Goal: Task Accomplishment & Management: Manage account settings

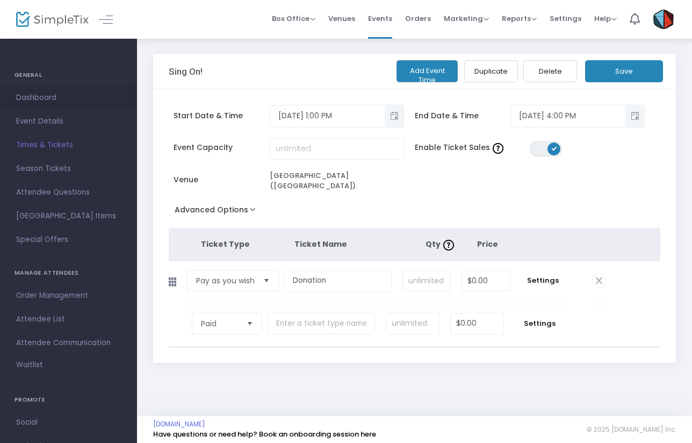
click at [41, 99] on span "Dashboard" at bounding box center [68, 98] width 105 height 14
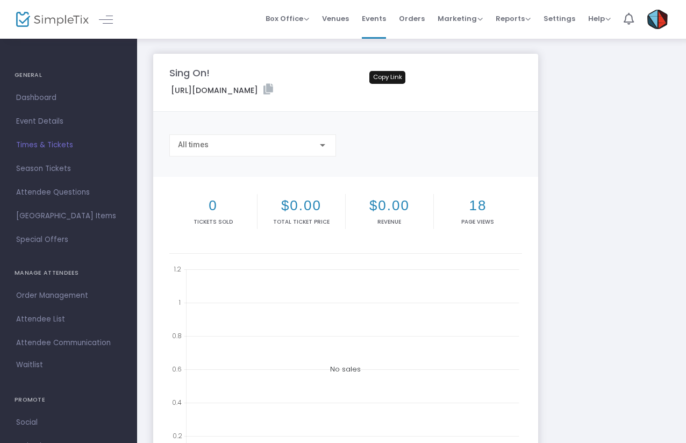
click at [273, 88] on icon at bounding box center [268, 89] width 10 height 11
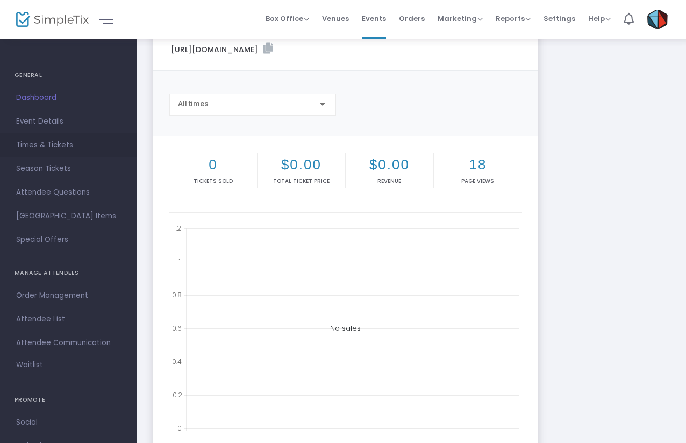
click at [36, 146] on span "Times & Tickets" at bounding box center [68, 145] width 105 height 14
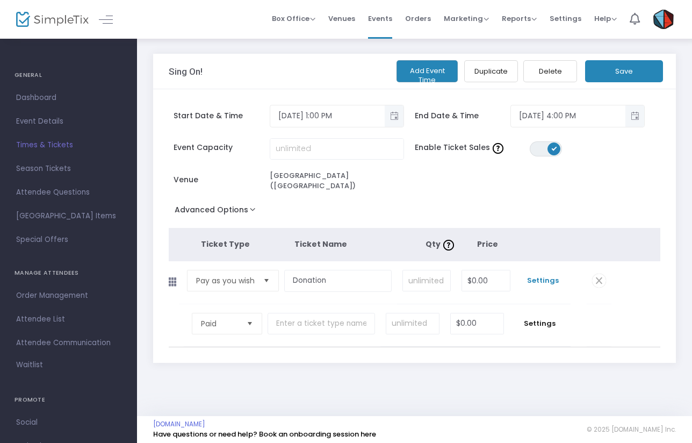
click at [538, 275] on span "Settings" at bounding box center [543, 280] width 44 height 11
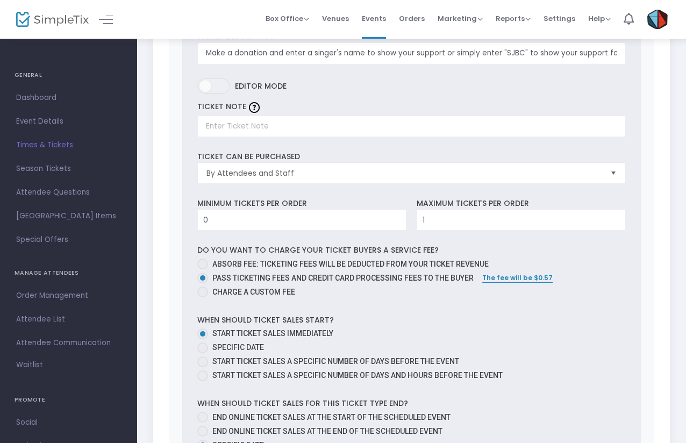
scroll to position [358, 0]
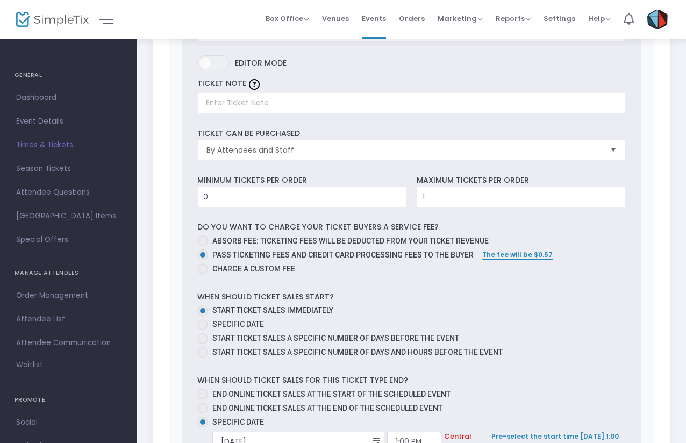
click at [203, 263] on span at bounding box center [202, 268] width 11 height 11
click at [203, 274] on input "Charge a custom fee" at bounding box center [202, 274] width 1 height 1
radio input "true"
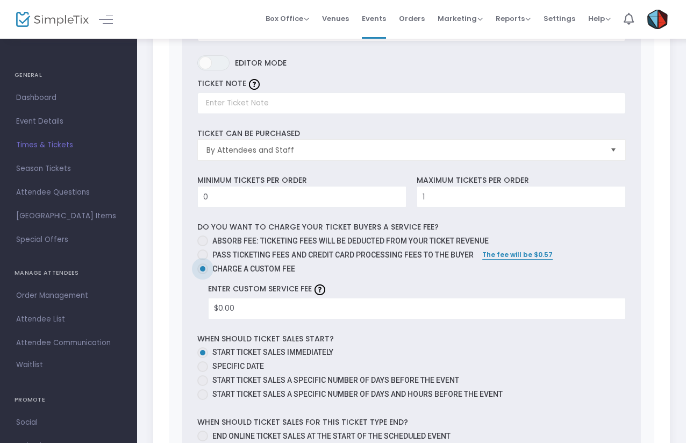
click at [203, 235] on span at bounding box center [202, 240] width 11 height 11
click at [203, 246] on input "Absorb fee: Ticketing fees will be deducted from your ticket revenue" at bounding box center [202, 246] width 1 height 1
radio input "true"
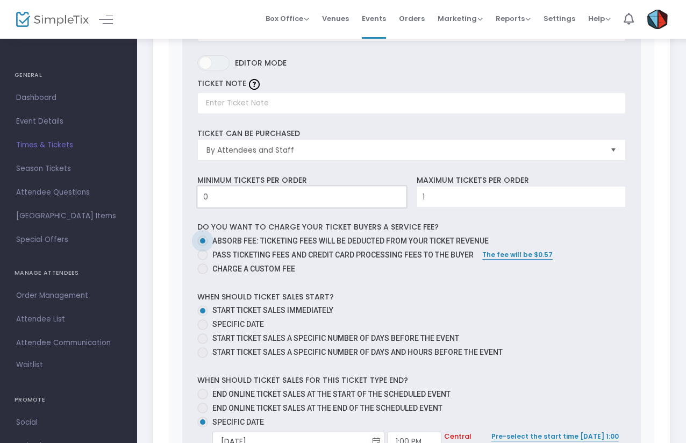
click at [296, 189] on input "0" at bounding box center [302, 196] width 208 height 20
type input "1"
click at [501, 319] on label "Specific Date" at bounding box center [407, 324] width 420 height 11
click at [203, 330] on input "Specific Date" at bounding box center [202, 330] width 1 height 1
radio input "true"
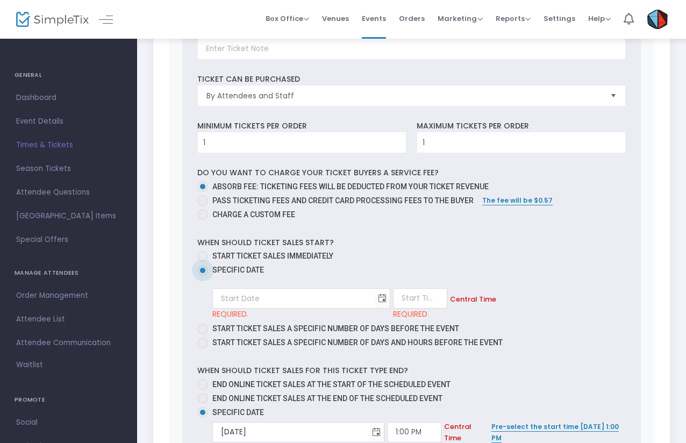
scroll to position [424, 0]
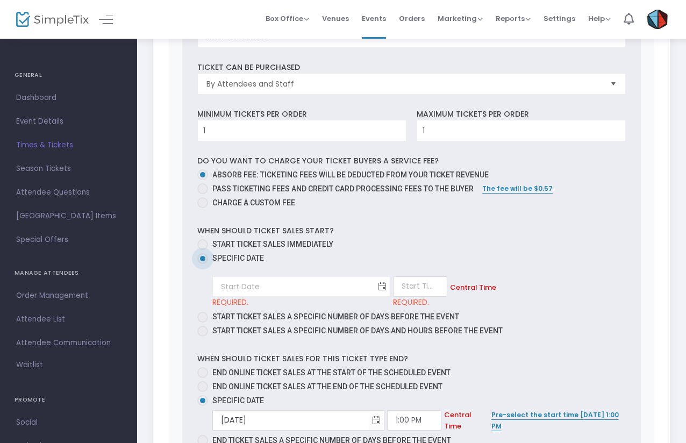
click at [373, 279] on span "Toggle calendar" at bounding box center [382, 287] width 18 height 18
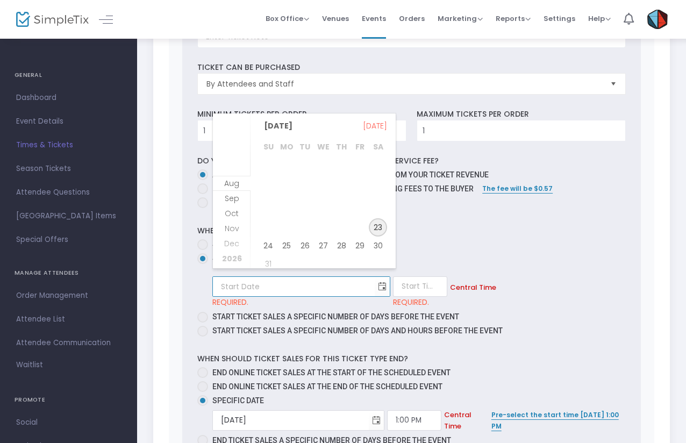
click at [383, 224] on span "23" at bounding box center [378, 227] width 18 height 18
type input "[DATE]"
type input "1:00 AM"
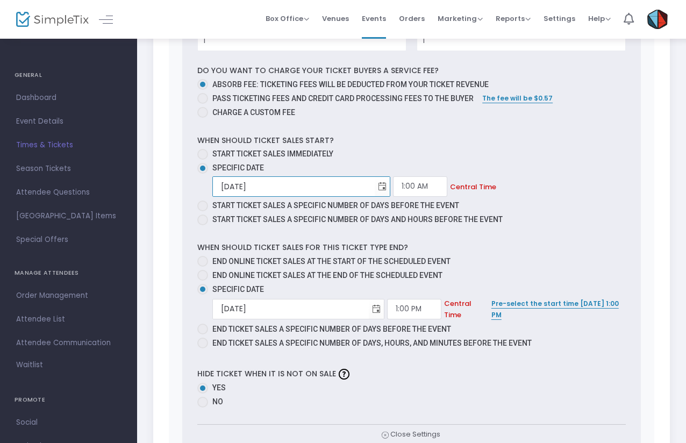
scroll to position [528, 0]
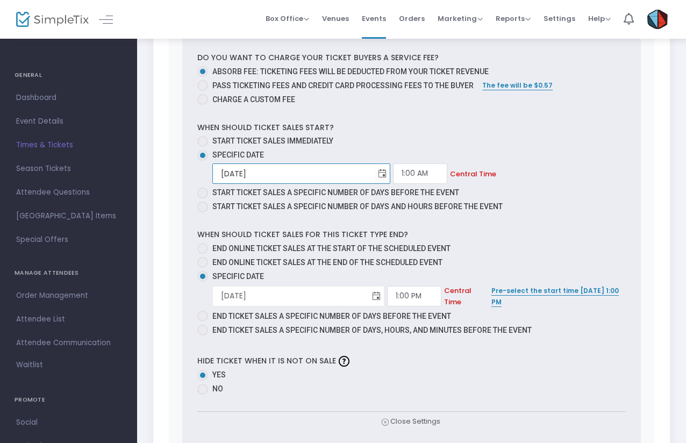
click at [367, 287] on span "Toggle calendar" at bounding box center [376, 296] width 18 height 18
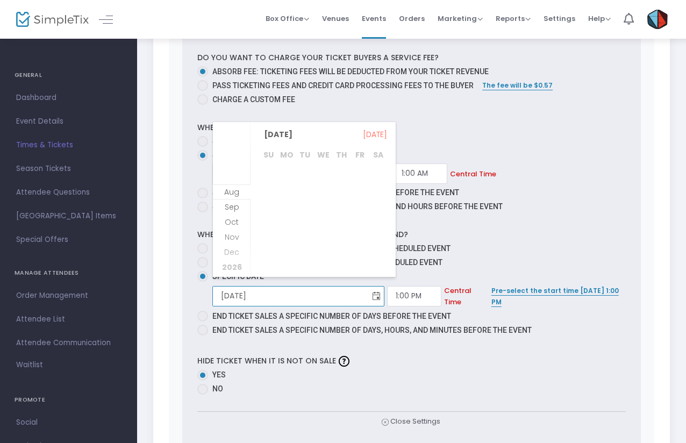
scroll to position [277, 0]
click at [358, 253] on span "31" at bounding box center [359, 254] width 18 height 18
type input "[DATE]"
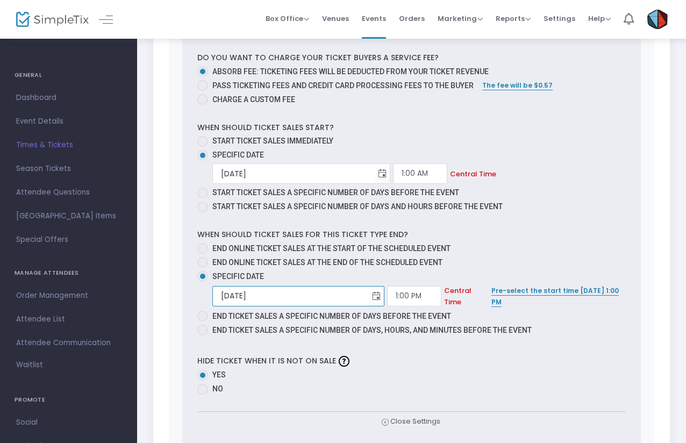
click at [433, 352] on div "Hide ticket when it is not on sale Yes No" at bounding box center [411, 374] width 438 height 45
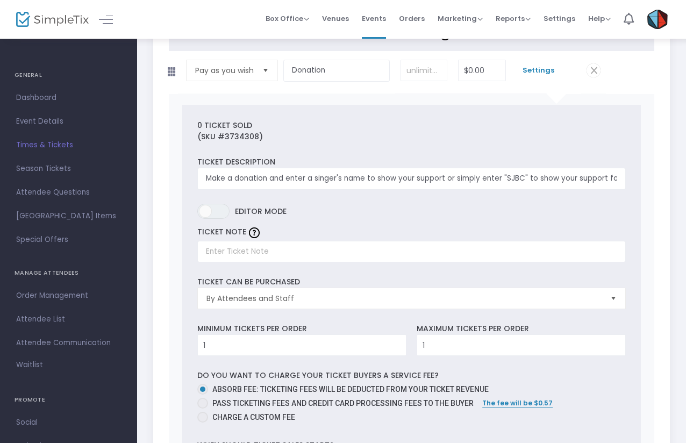
scroll to position [0, 0]
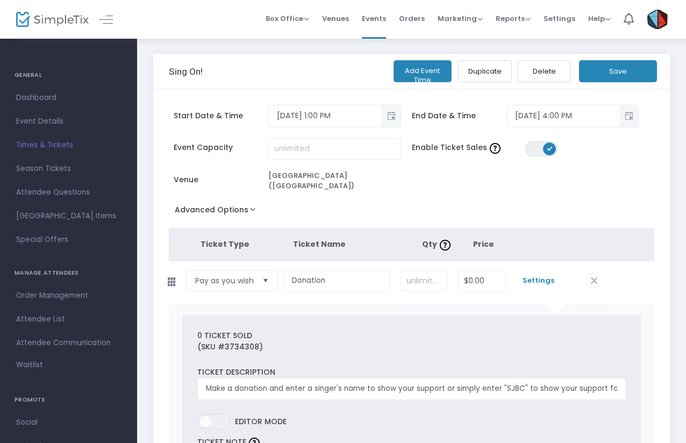
click at [611, 73] on button "Save" at bounding box center [618, 71] width 78 height 22
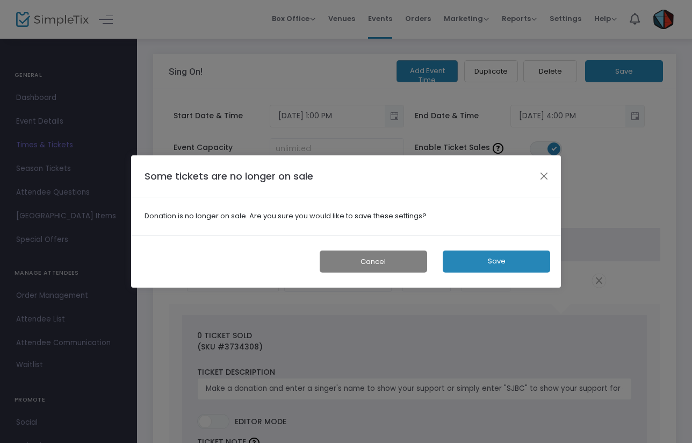
click at [508, 261] on button "Save" at bounding box center [496, 261] width 107 height 22
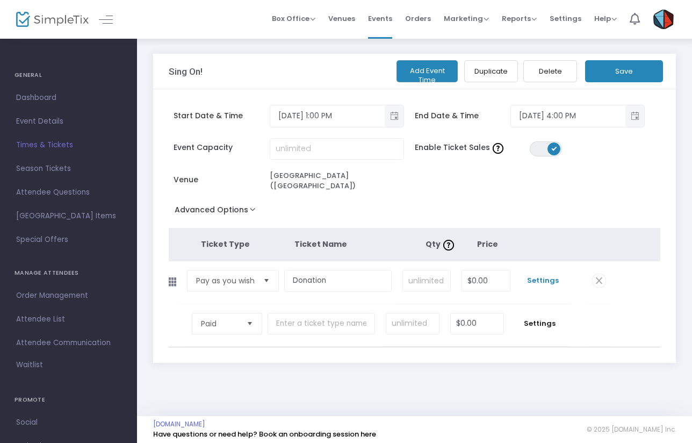
click at [536, 275] on span "Settings" at bounding box center [543, 280] width 44 height 11
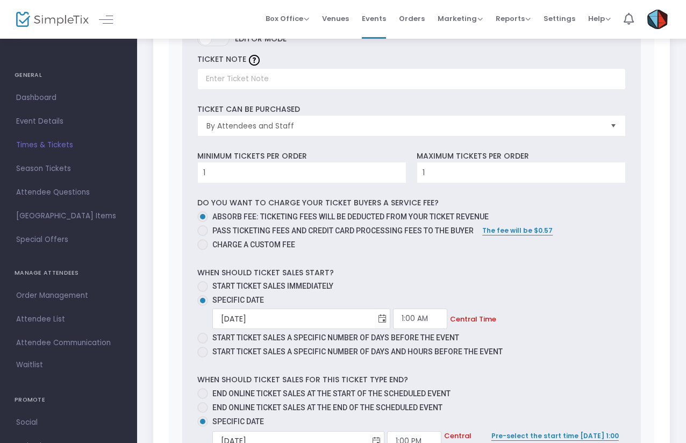
scroll to position [383, 0]
click at [204, 280] on span at bounding box center [202, 285] width 11 height 11
click at [203, 291] on input "Start ticket sales immediately" at bounding box center [202, 291] width 1 height 1
radio input "true"
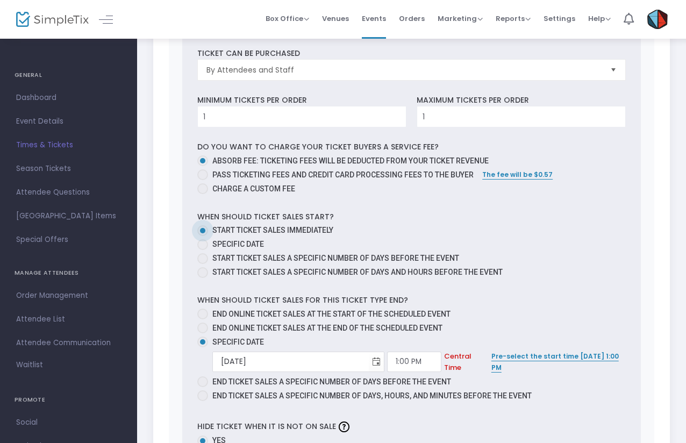
scroll to position [0, 0]
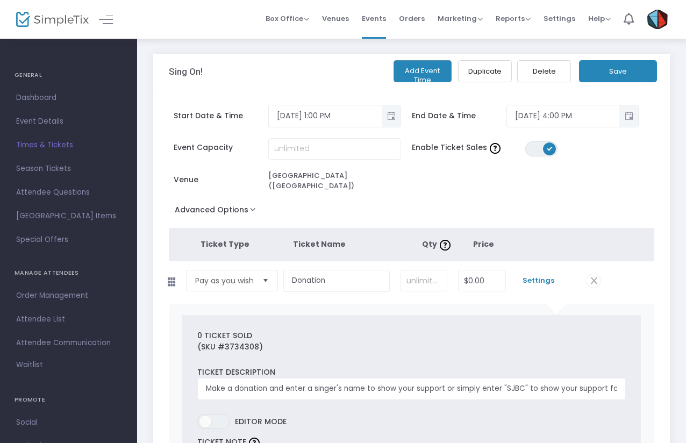
click at [604, 73] on button "Save" at bounding box center [618, 71] width 78 height 22
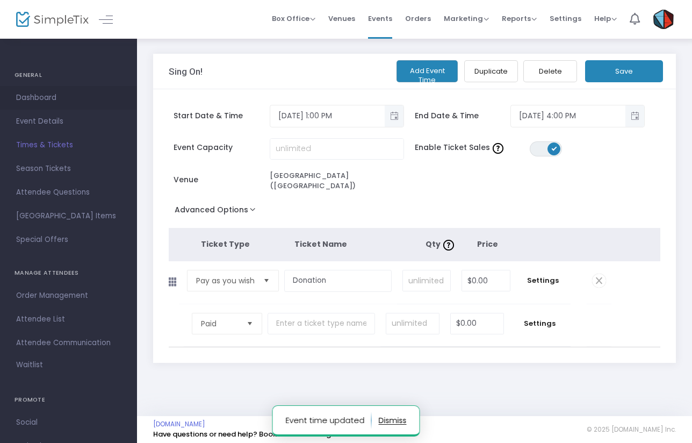
click at [46, 95] on span "Dashboard" at bounding box center [68, 98] width 105 height 14
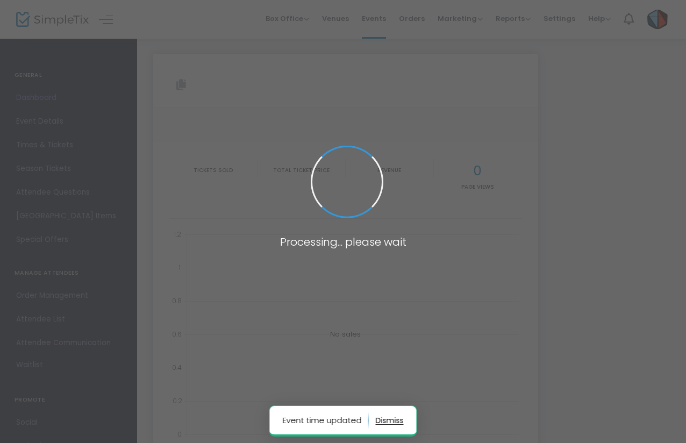
type input "[URL][DOMAIN_NAME]"
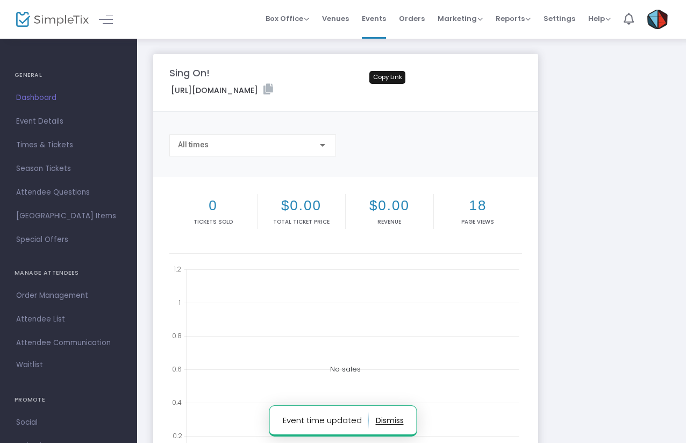
click at [273, 88] on icon at bounding box center [268, 89] width 10 height 11
